Goal: Task Accomplishment & Management: Use online tool/utility

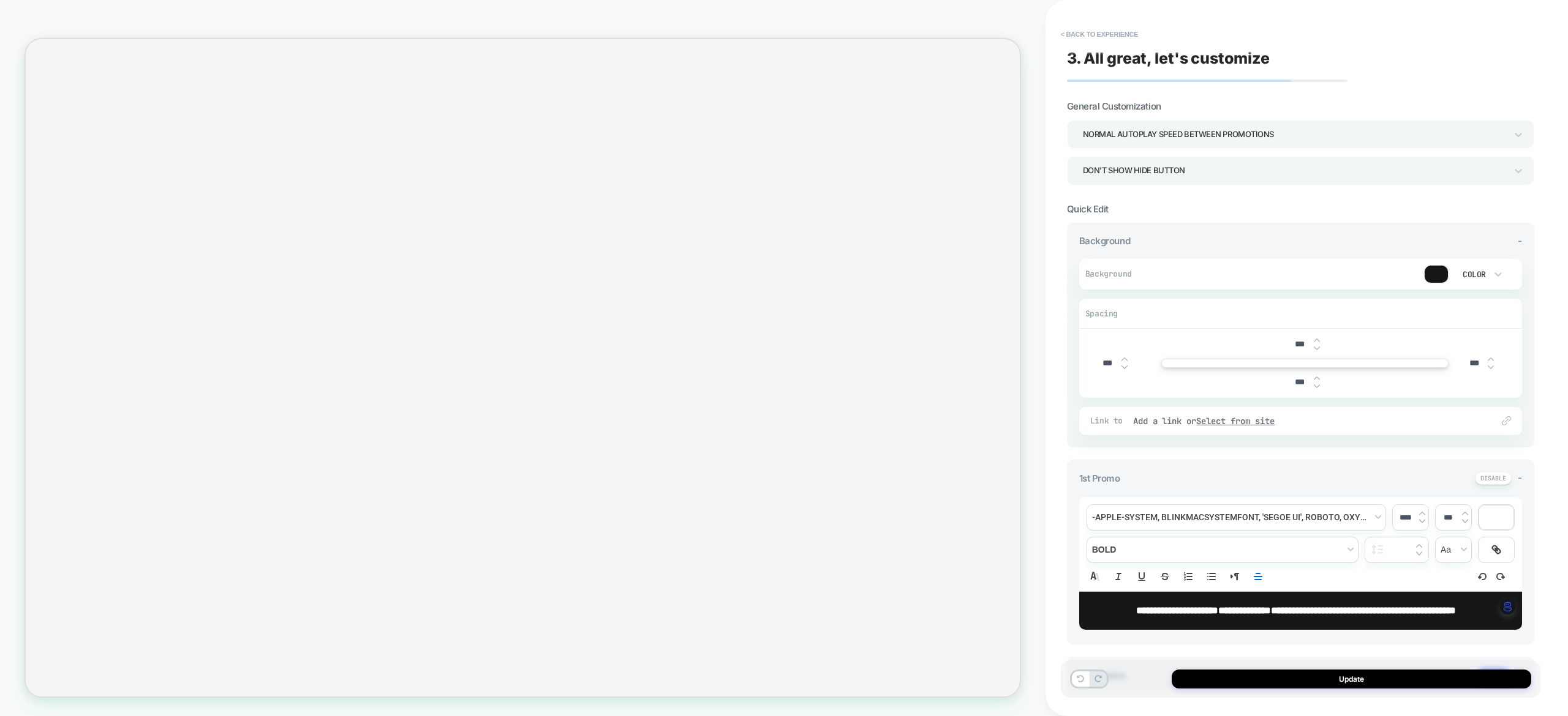
select select "**********"
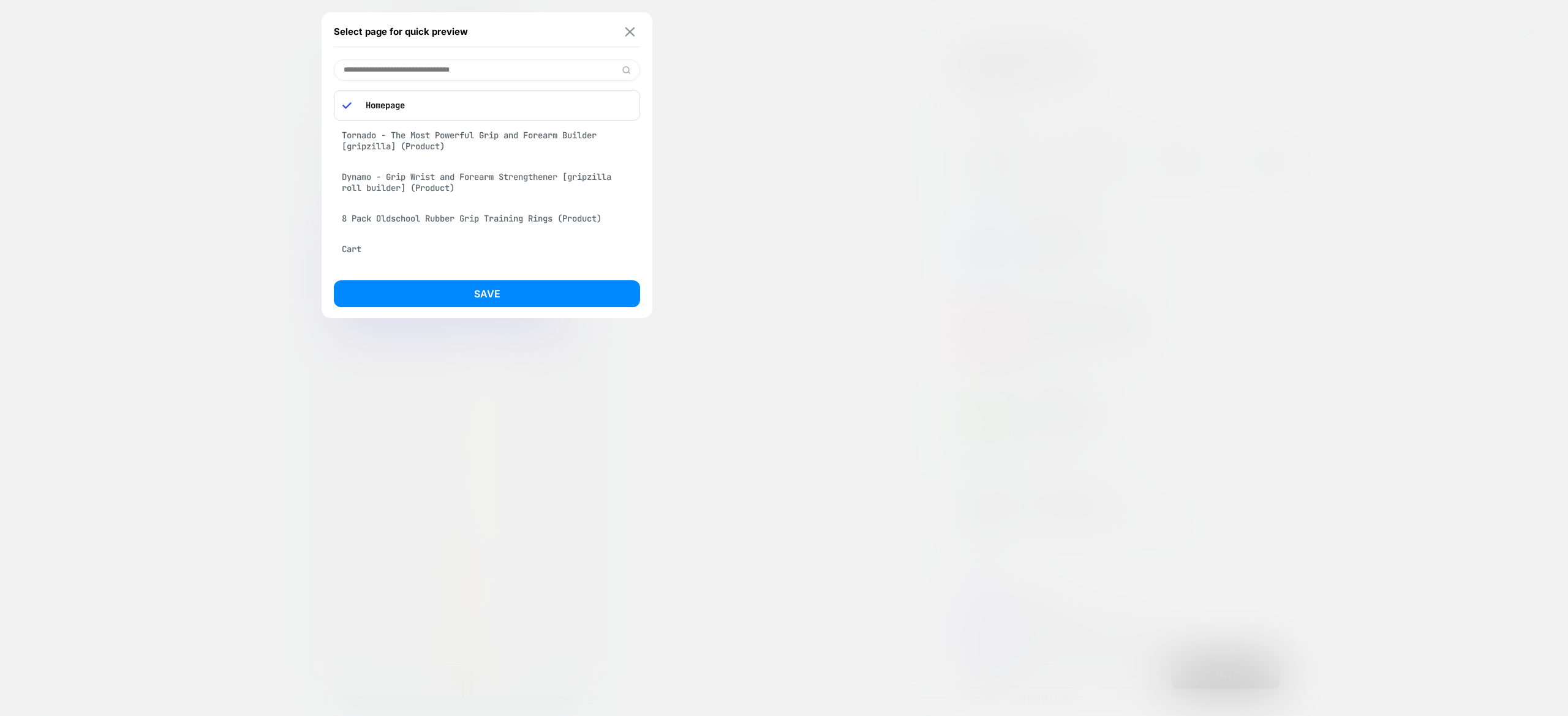
click at [626, 31] on img at bounding box center [631, 31] width 10 height 9
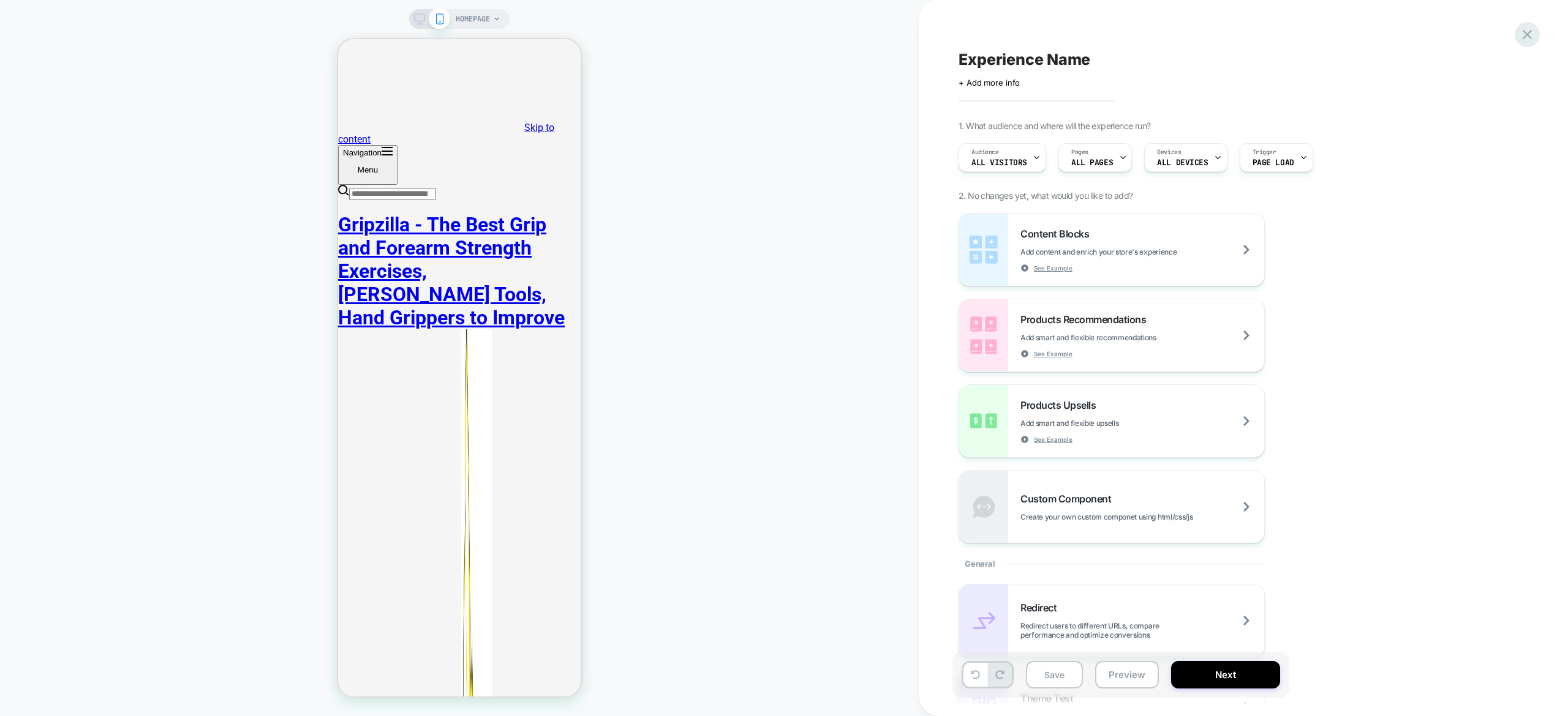
click at [1522, 37] on icon at bounding box center [1526, 34] width 16 height 16
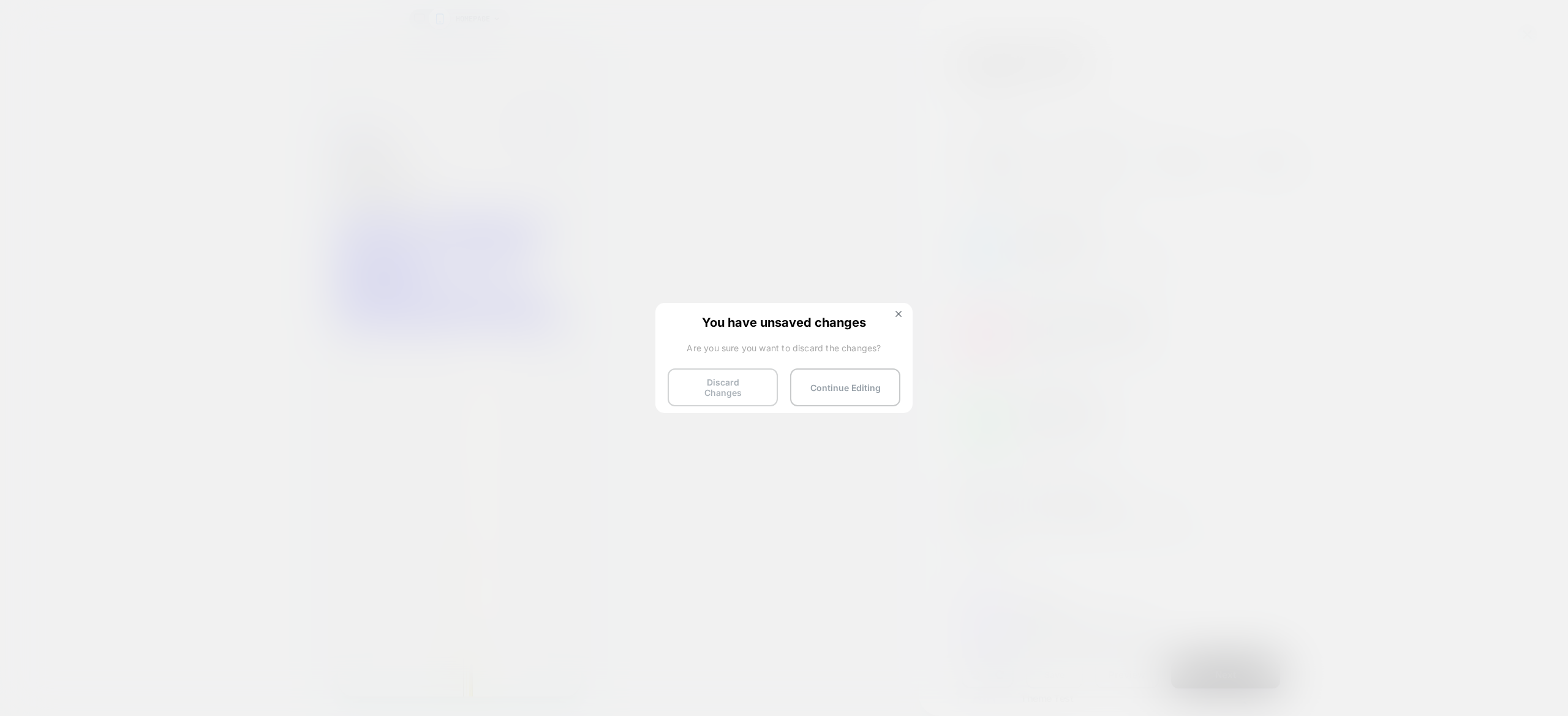
click at [714, 374] on button "Discard Changes" at bounding box center [723, 387] width 110 height 38
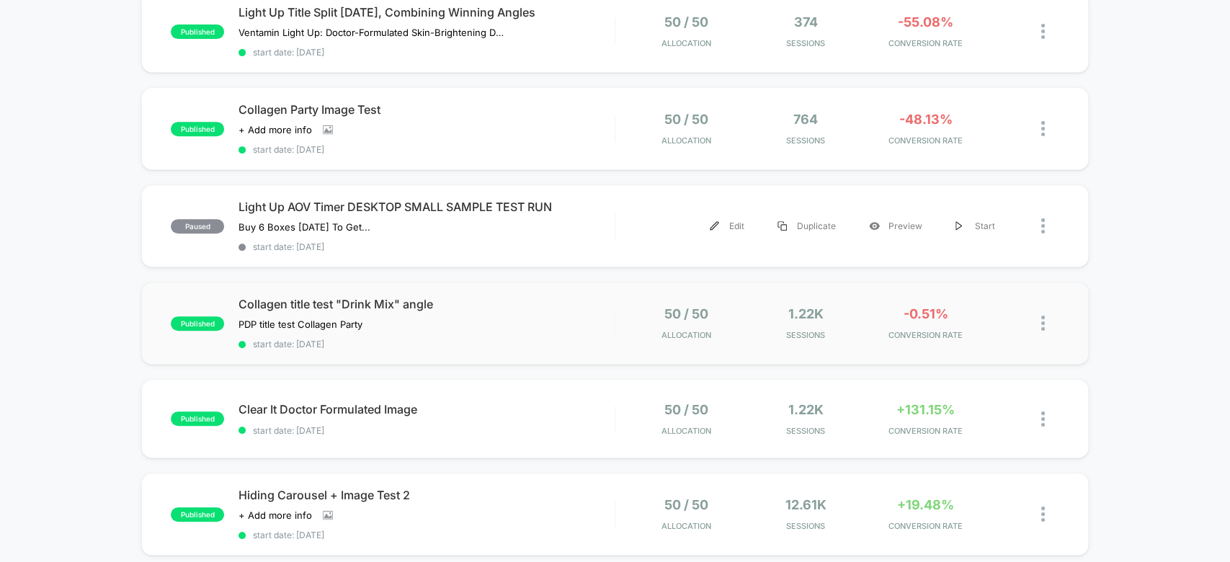
scroll to position [357, 0]
click at [871, 504] on div "+19.48% CONVERSION RATE" at bounding box center [925, 515] width 112 height 34
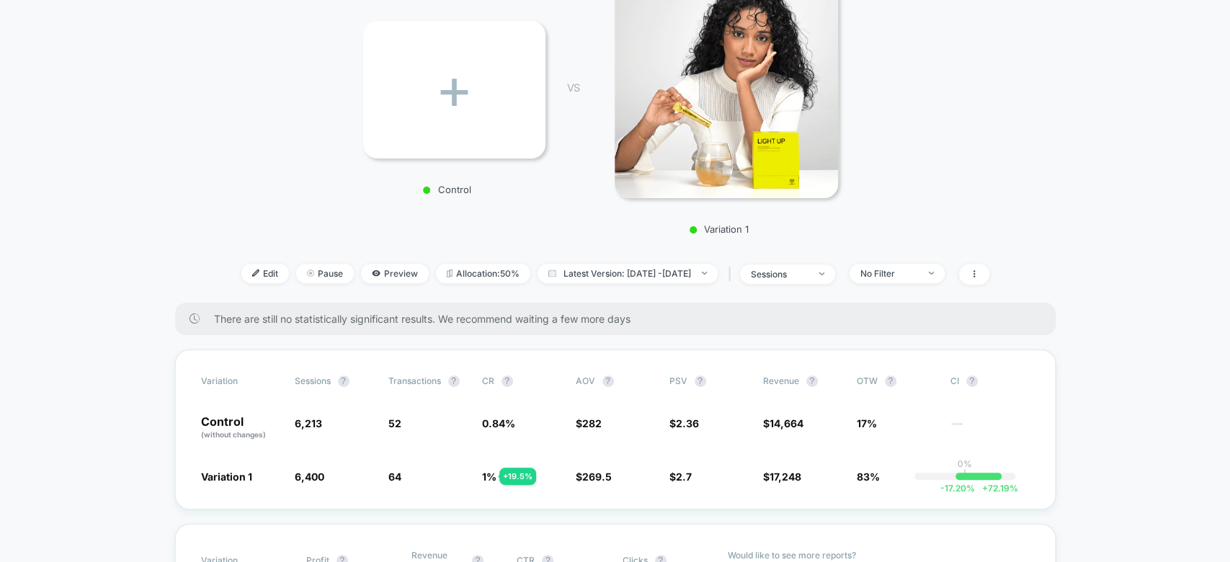
scroll to position [271, 0]
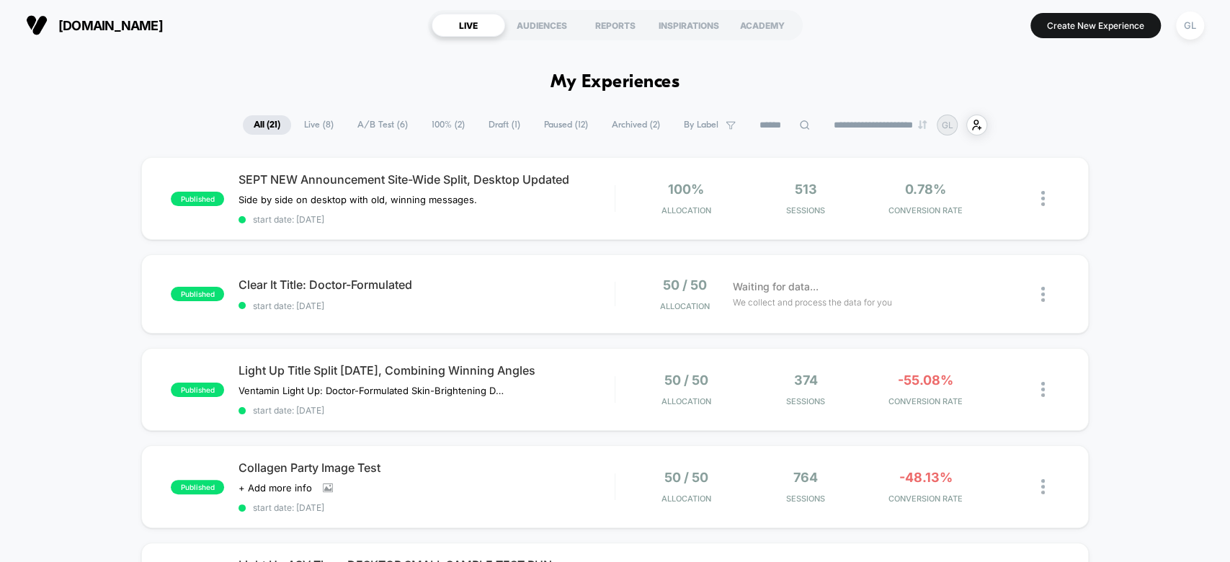
drag, startPoint x: 848, startPoint y: 54, endPoint x: 829, endPoint y: 54, distance: 18.7
drag, startPoint x: 829, startPoint y: 54, endPoint x: 807, endPoint y: 53, distance: 21.6
drag, startPoint x: 807, startPoint y: 53, endPoint x: 761, endPoint y: 48, distance: 46.4
click at [761, 48] on div "ventamin.com LIVE AUDIENCES REPORTS INSPIRATIONS ACADEMY Create New Experience …" at bounding box center [615, 25] width 1230 height 50
drag, startPoint x: 814, startPoint y: 51, endPoint x: 818, endPoint y: 35, distance: 17.1
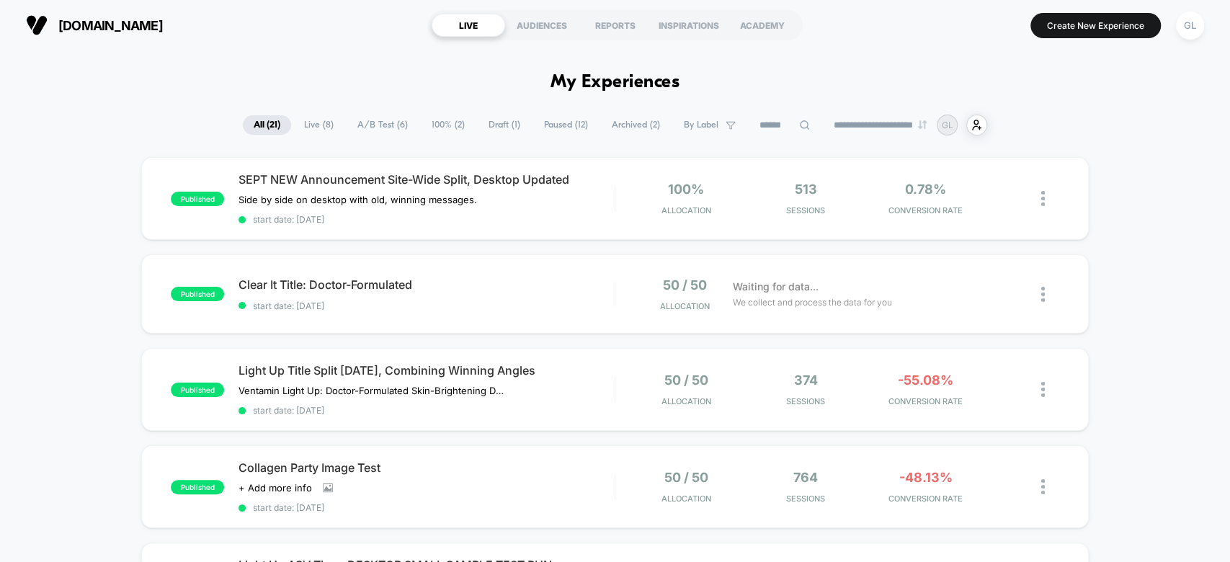
click at [818, 35] on div "ventamin.com LIVE AUDIENCES REPORTS INSPIRATIONS ACADEMY Create New Experience …" at bounding box center [615, 25] width 1230 height 50
drag, startPoint x: 818, startPoint y: 35, endPoint x: 813, endPoint y: 27, distance: 8.8
click at [813, 27] on div "ventamin.com LIVE AUDIENCES REPORTS INSPIRATIONS ACADEMY Create New Experience …" at bounding box center [615, 25] width 1230 height 50
click at [809, 27] on div "ventamin.com LIVE AUDIENCES REPORTS INSPIRATIONS ACADEMY Create New Experience …" at bounding box center [615, 25] width 1230 height 50
